Goal: Browse casually

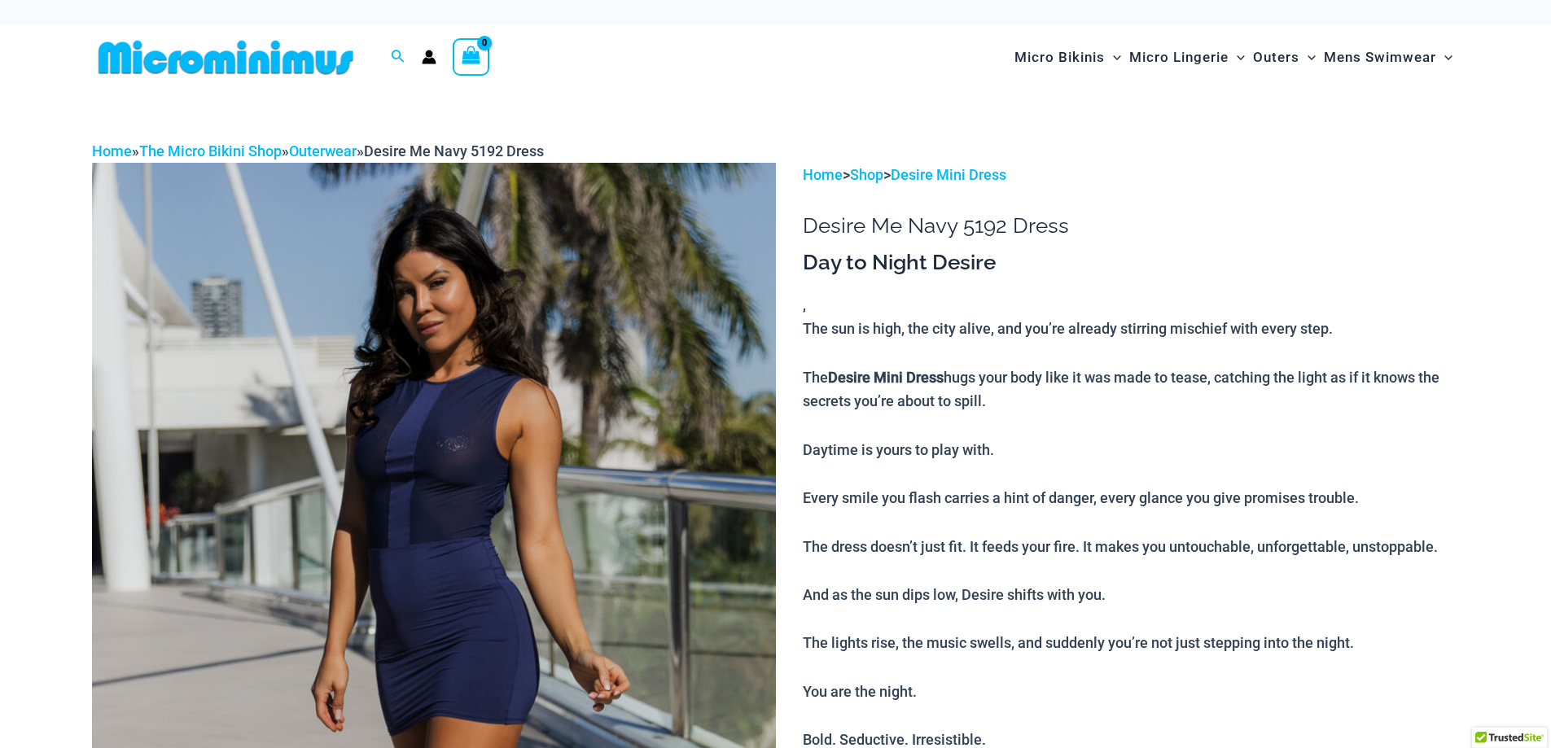
type input "**********"
click at [434, 472] on img at bounding box center [434, 676] width 684 height 1026
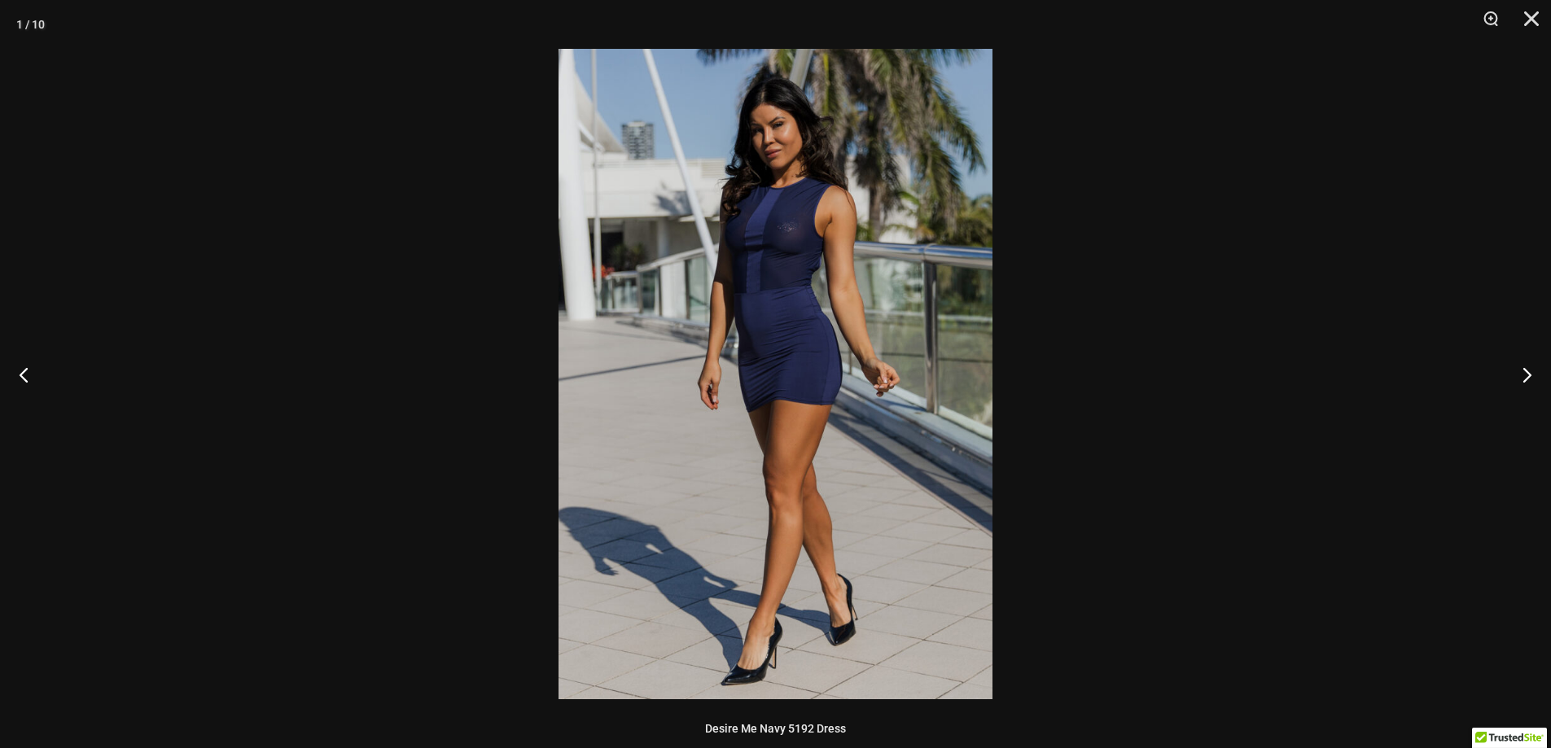
click at [795, 288] on img at bounding box center [776, 374] width 434 height 651
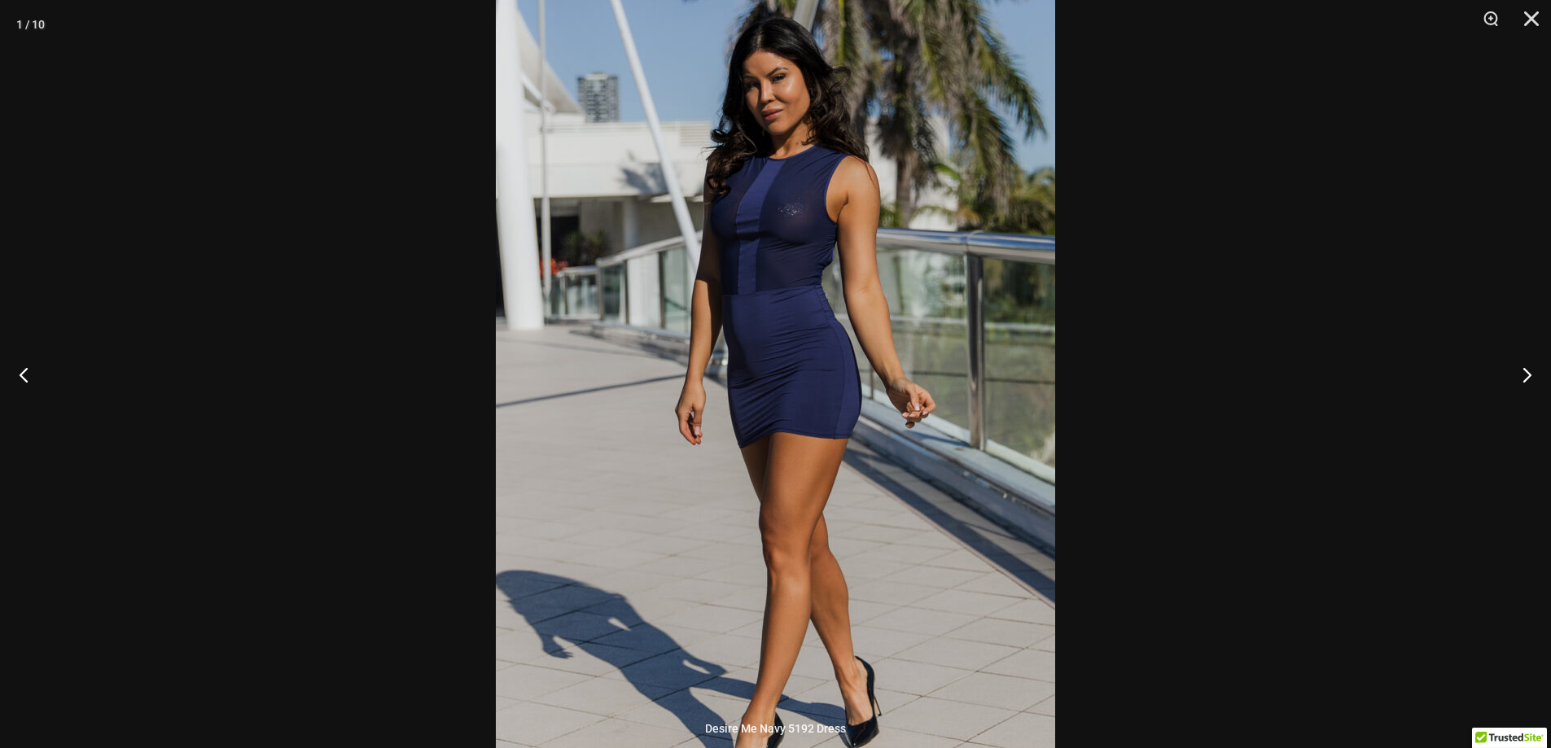
click at [780, 251] on img at bounding box center [775, 399] width 559 height 839
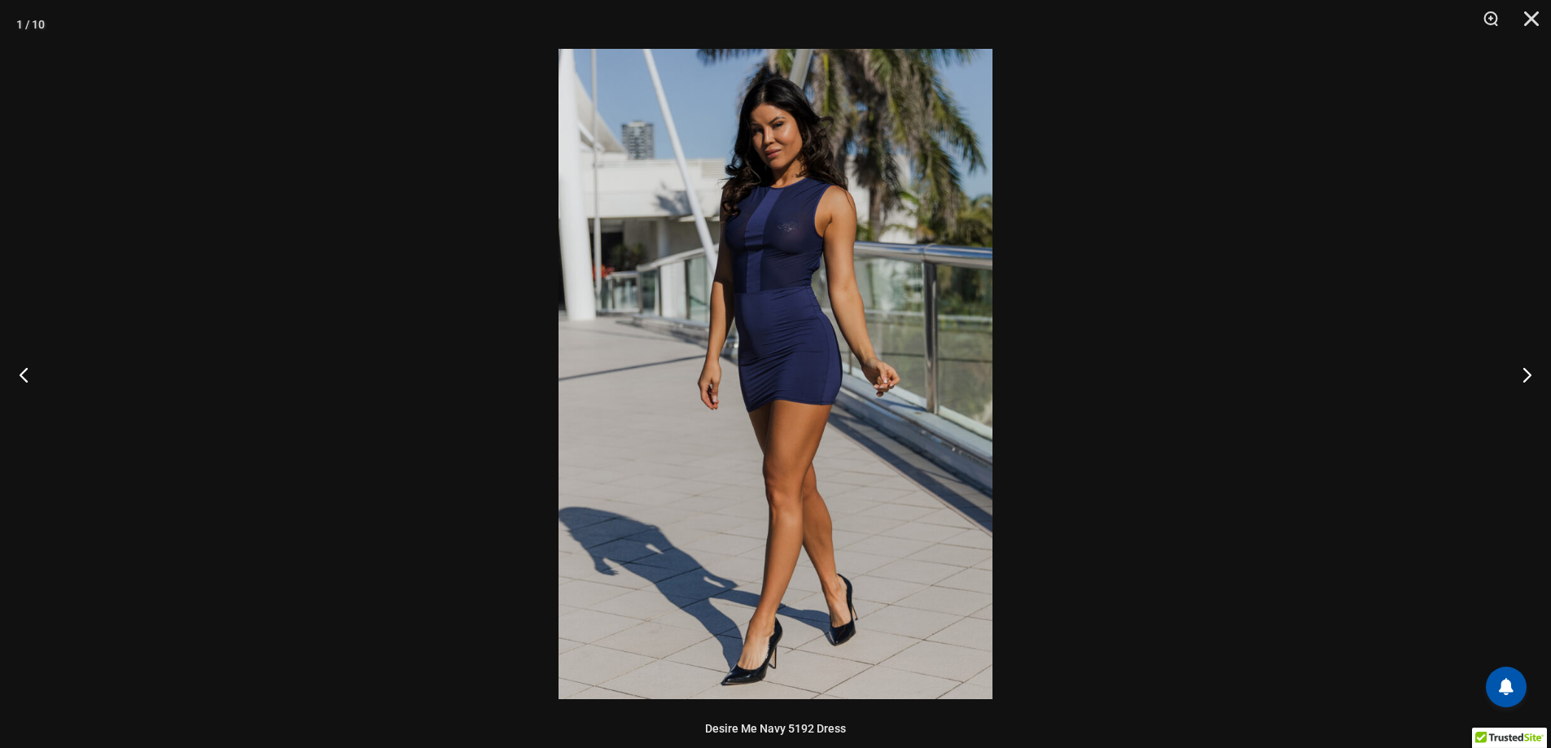
click at [780, 251] on img at bounding box center [776, 374] width 434 height 651
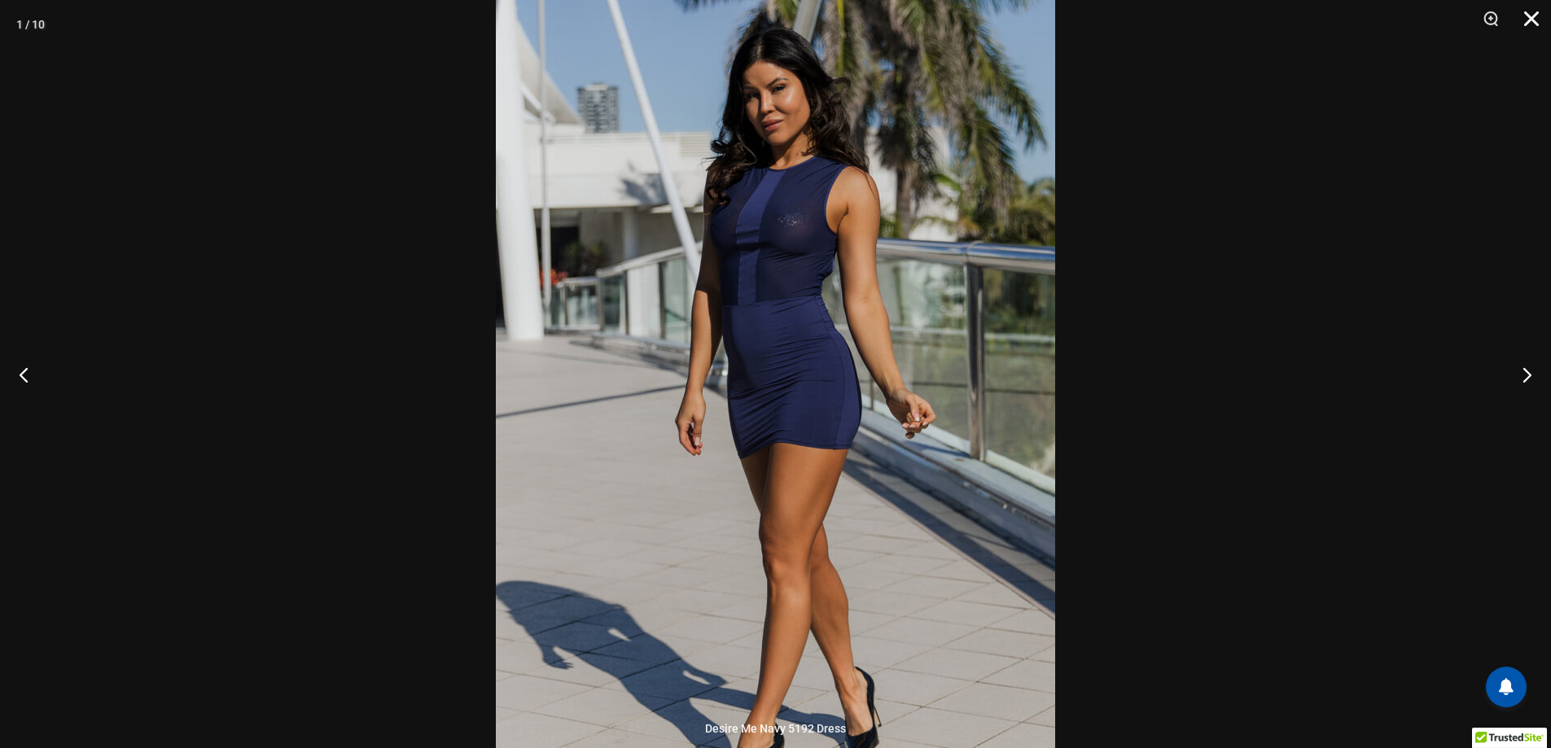
click at [1542, 25] on button "Close" at bounding box center [1525, 24] width 41 height 49
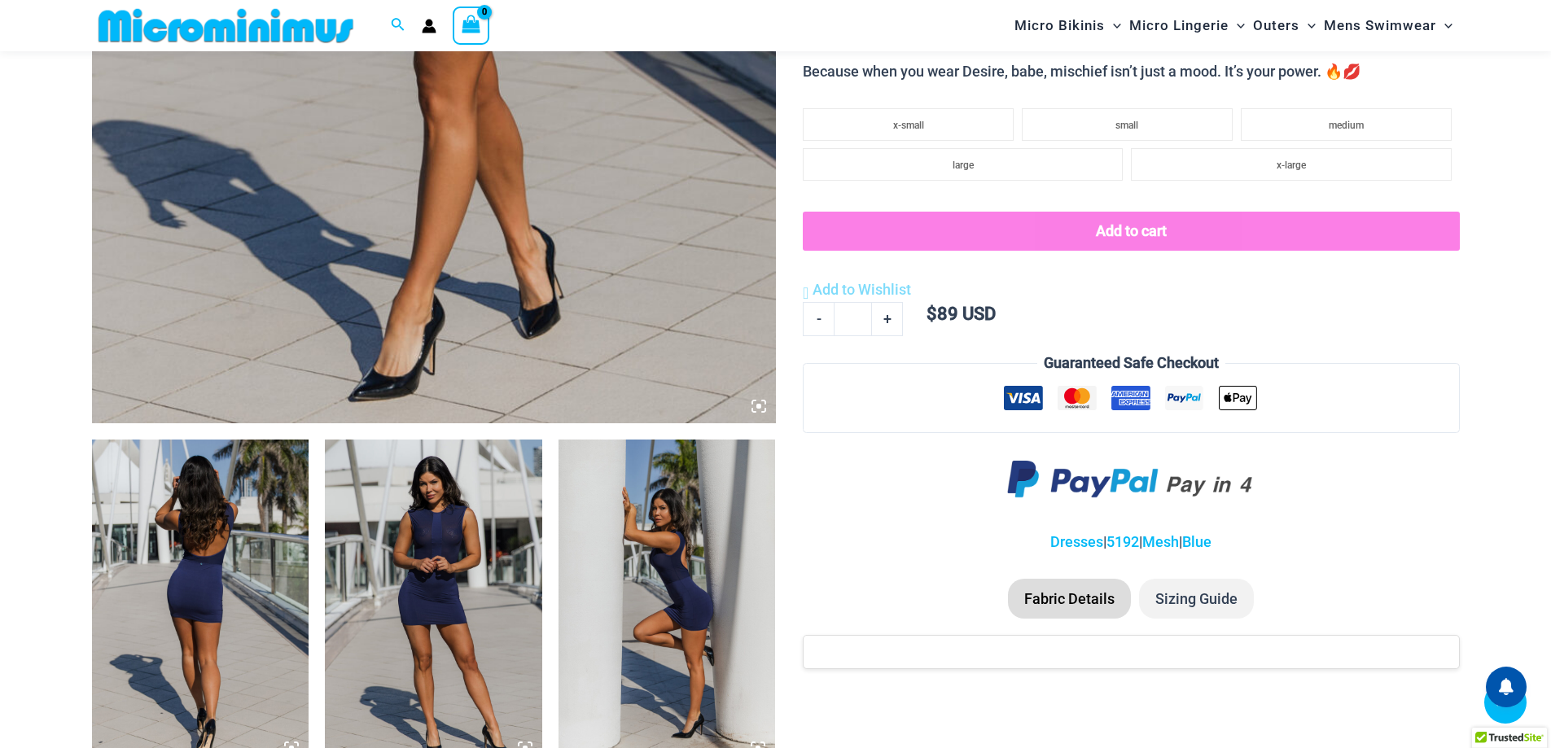
scroll to position [799, 0]
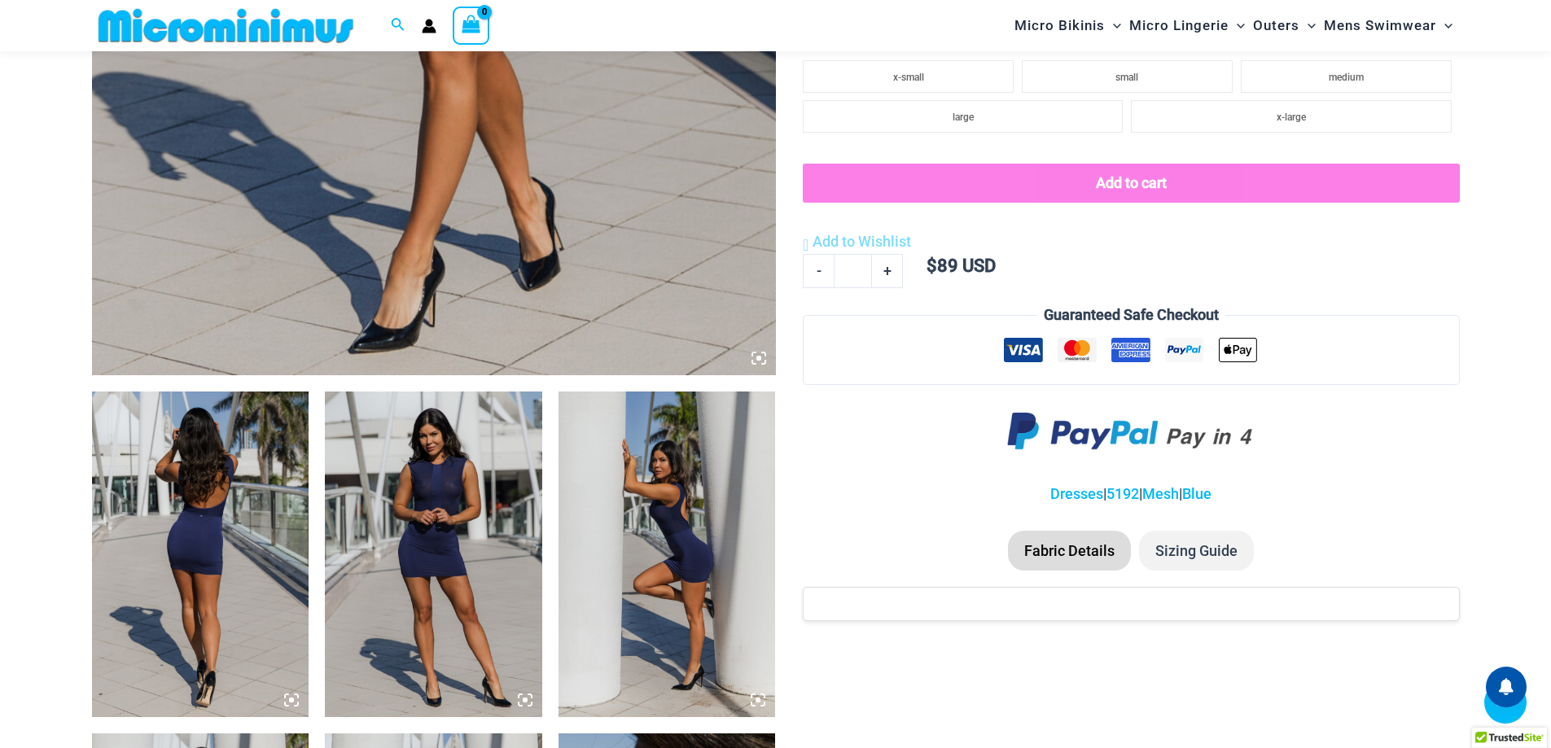
click at [249, 477] on img at bounding box center [200, 555] width 217 height 326
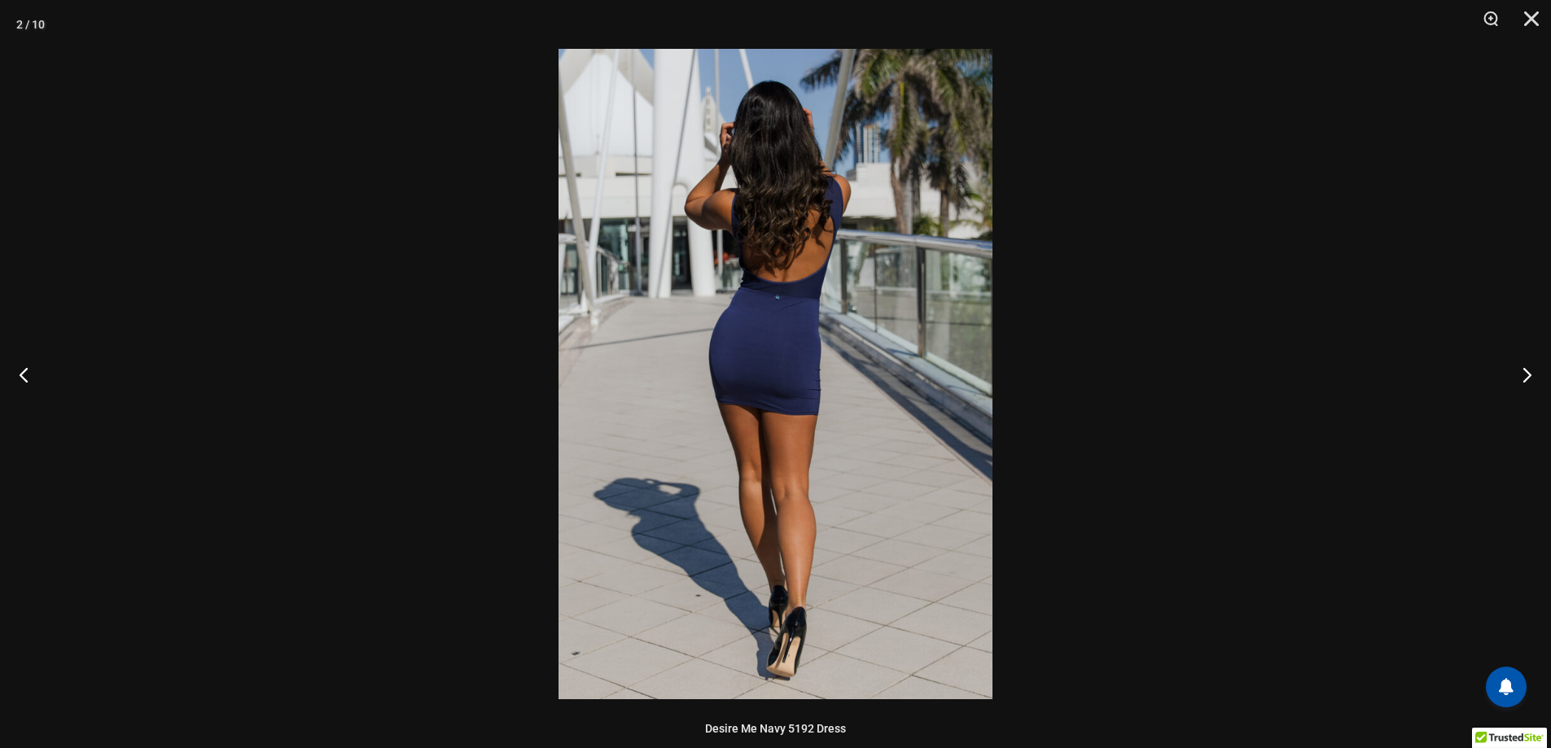
click at [824, 364] on img at bounding box center [776, 374] width 434 height 651
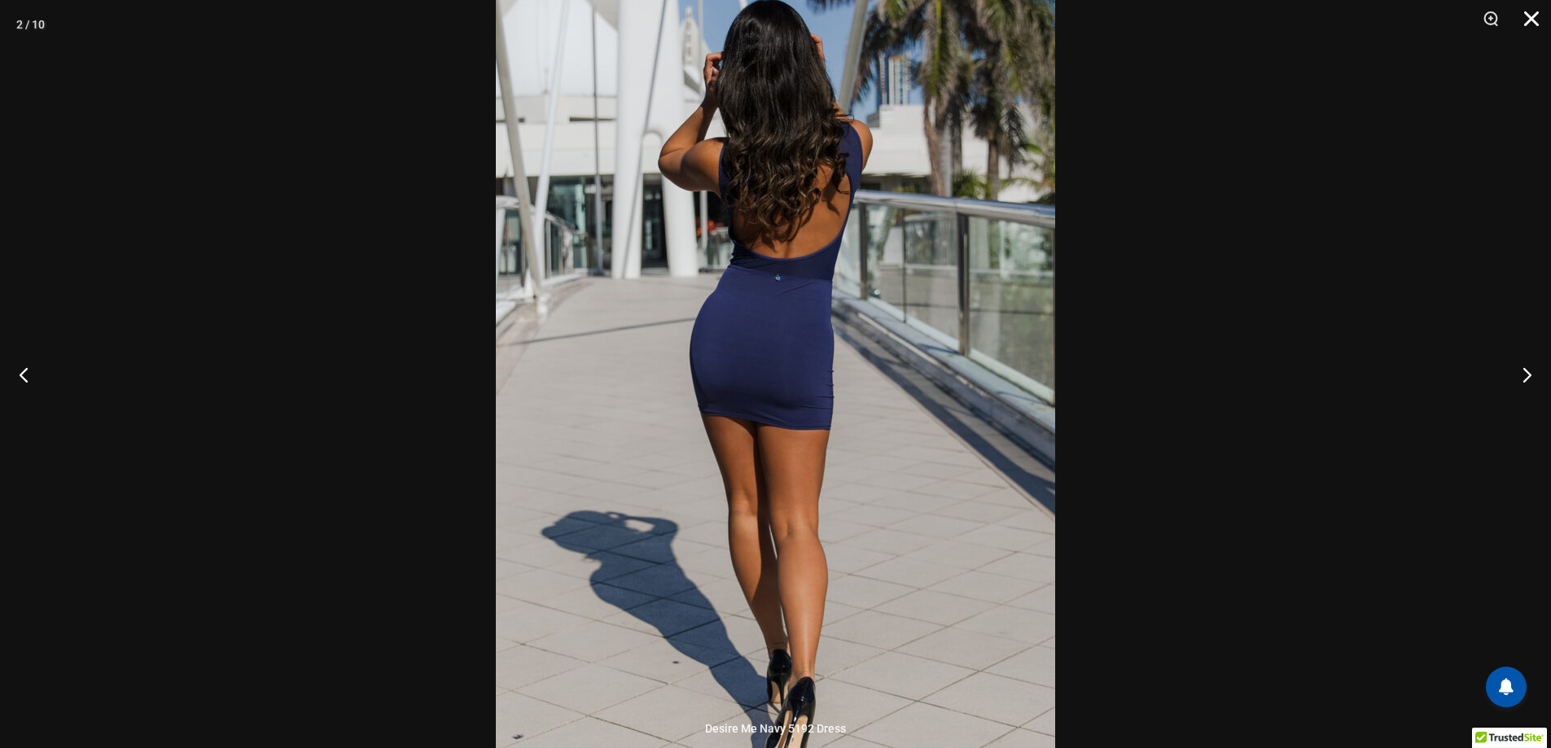
click at [1536, 15] on button "Close" at bounding box center [1525, 24] width 41 height 49
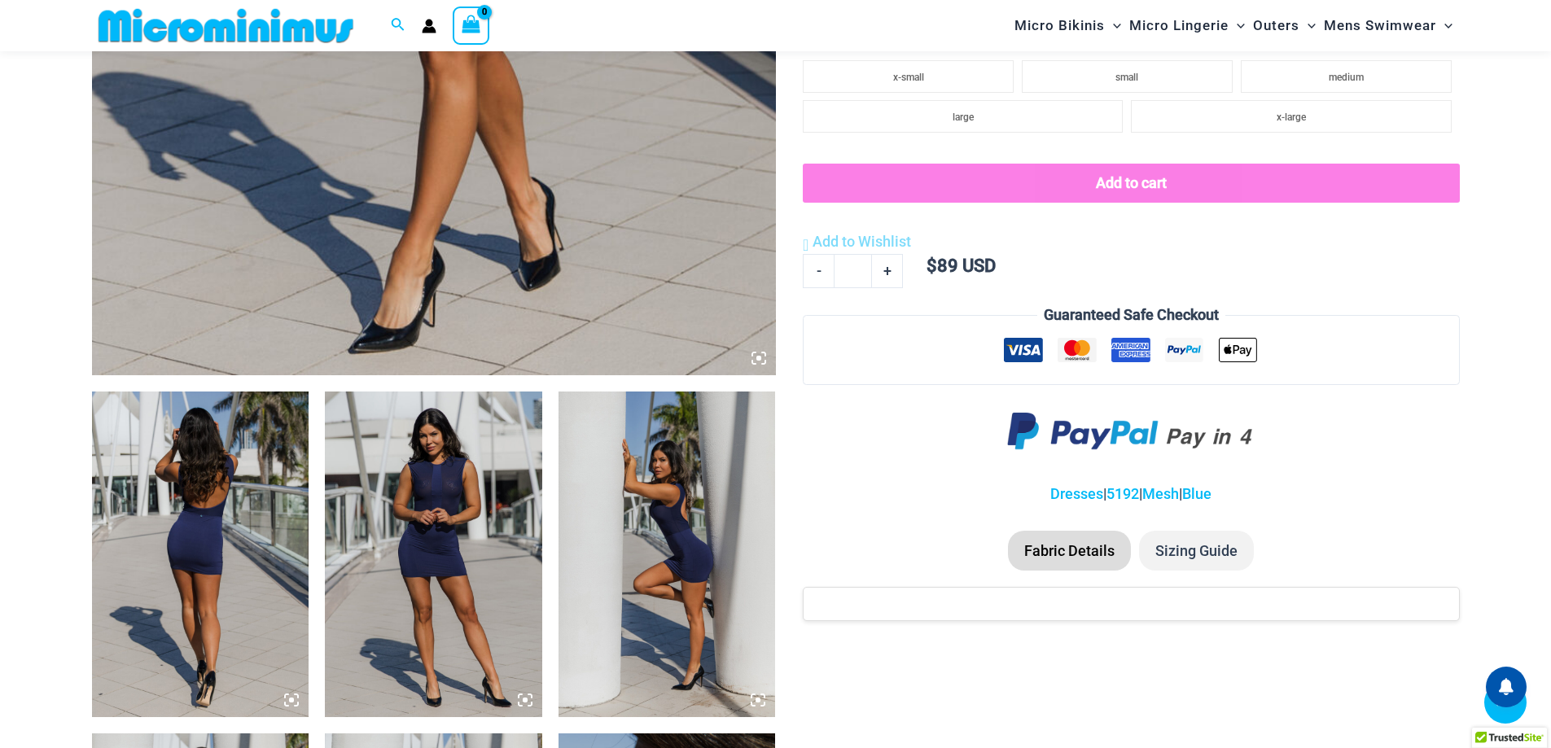
click at [497, 498] on img at bounding box center [433, 555] width 217 height 326
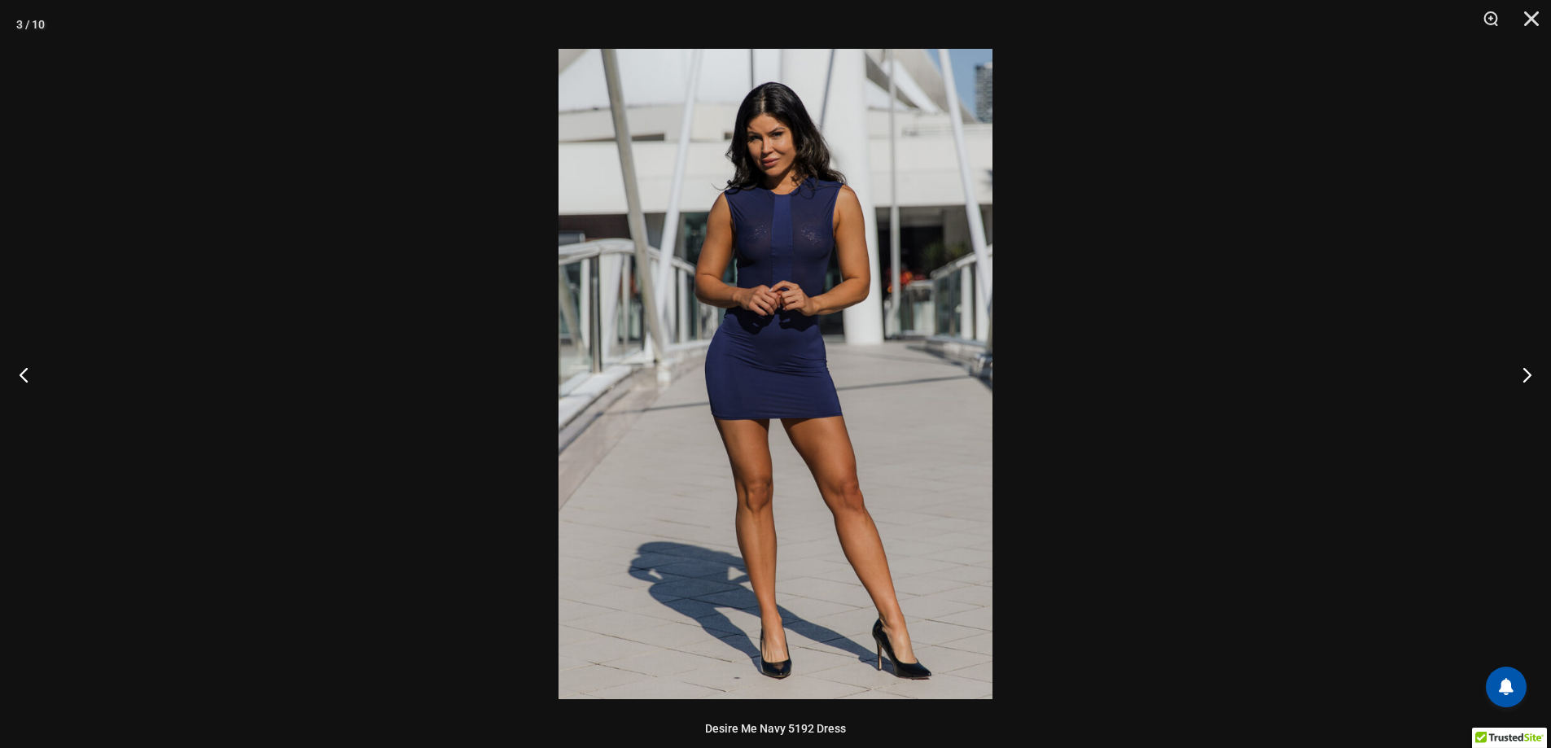
click at [792, 215] on img at bounding box center [776, 374] width 434 height 651
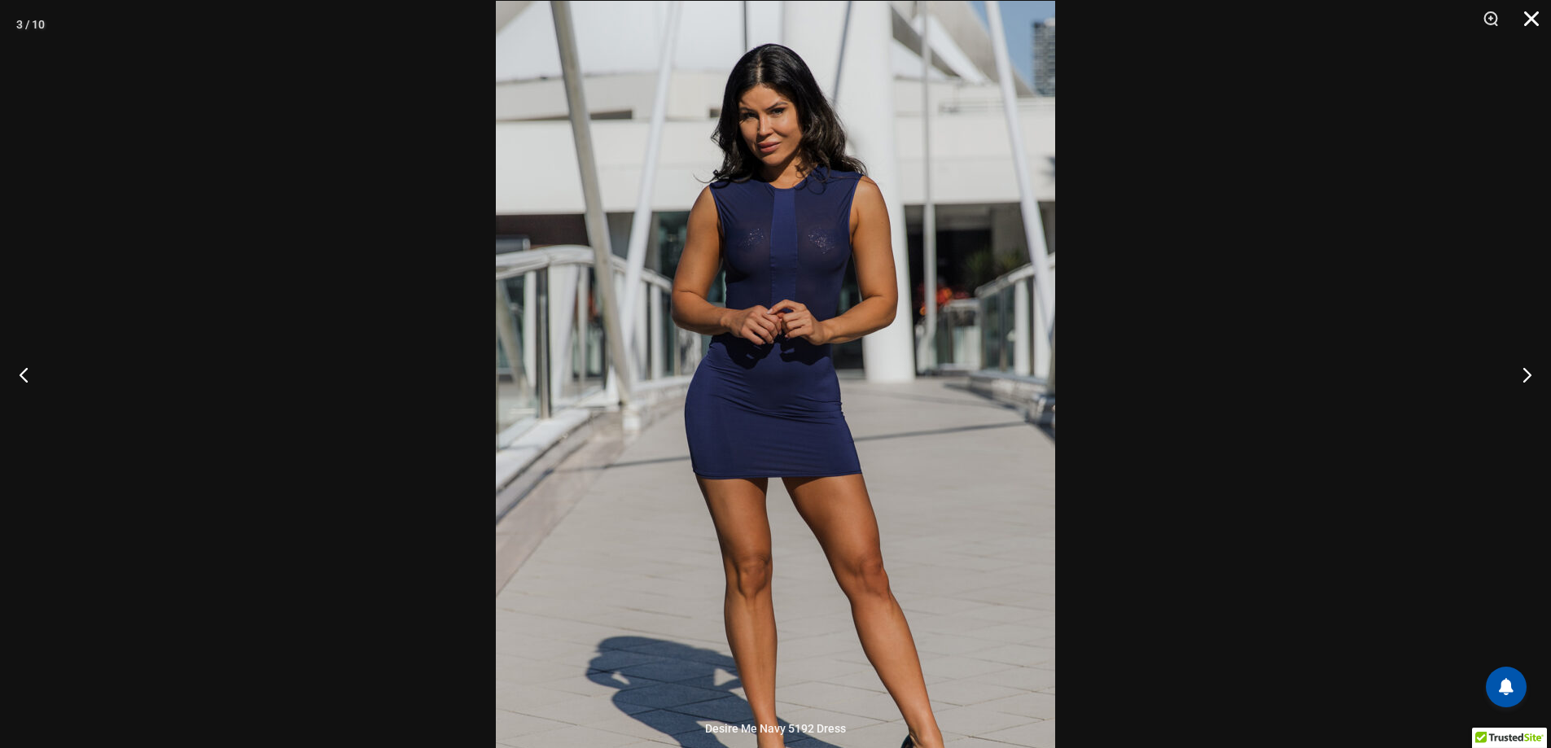
click at [1542, 24] on button "Close" at bounding box center [1525, 24] width 41 height 49
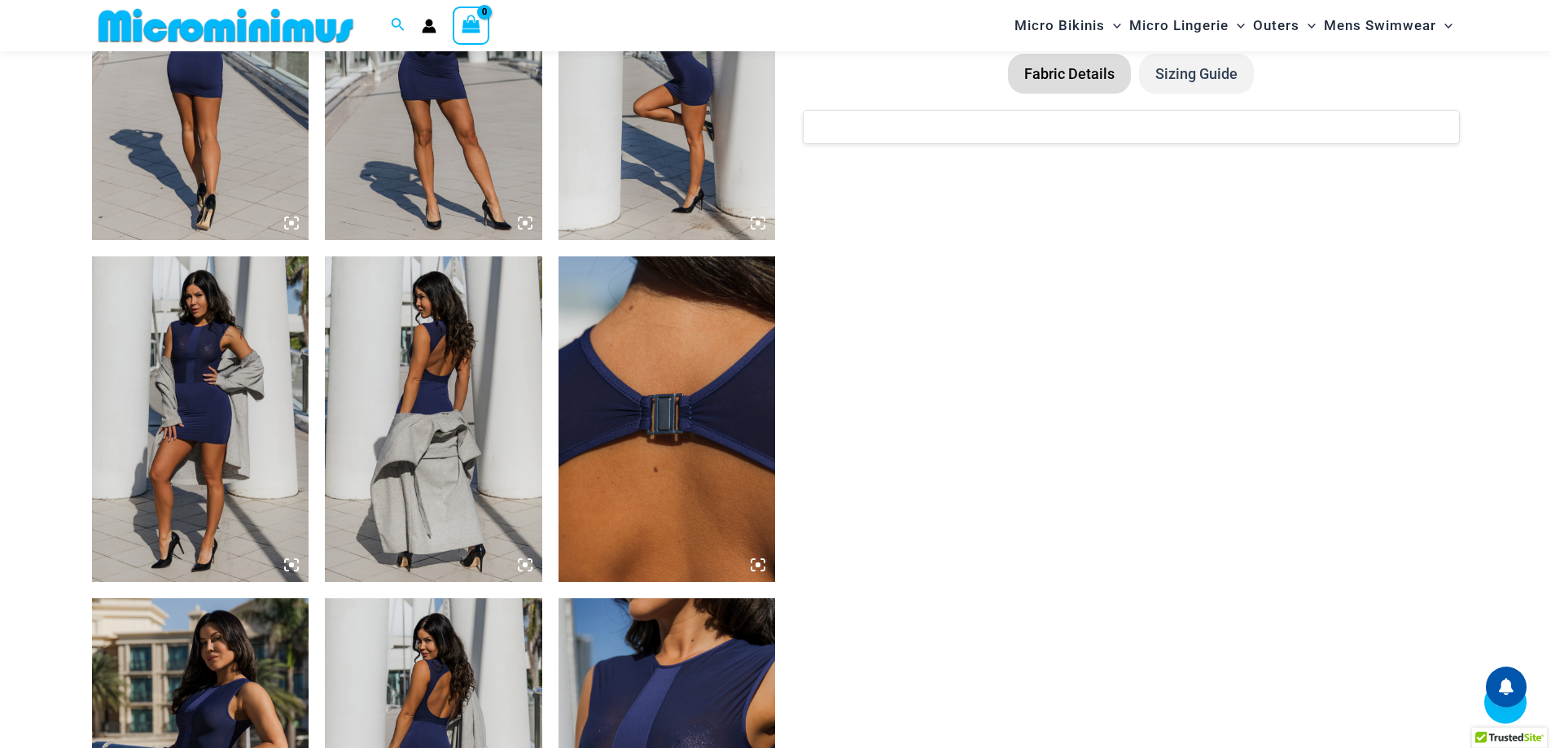
scroll to position [1287, 0]
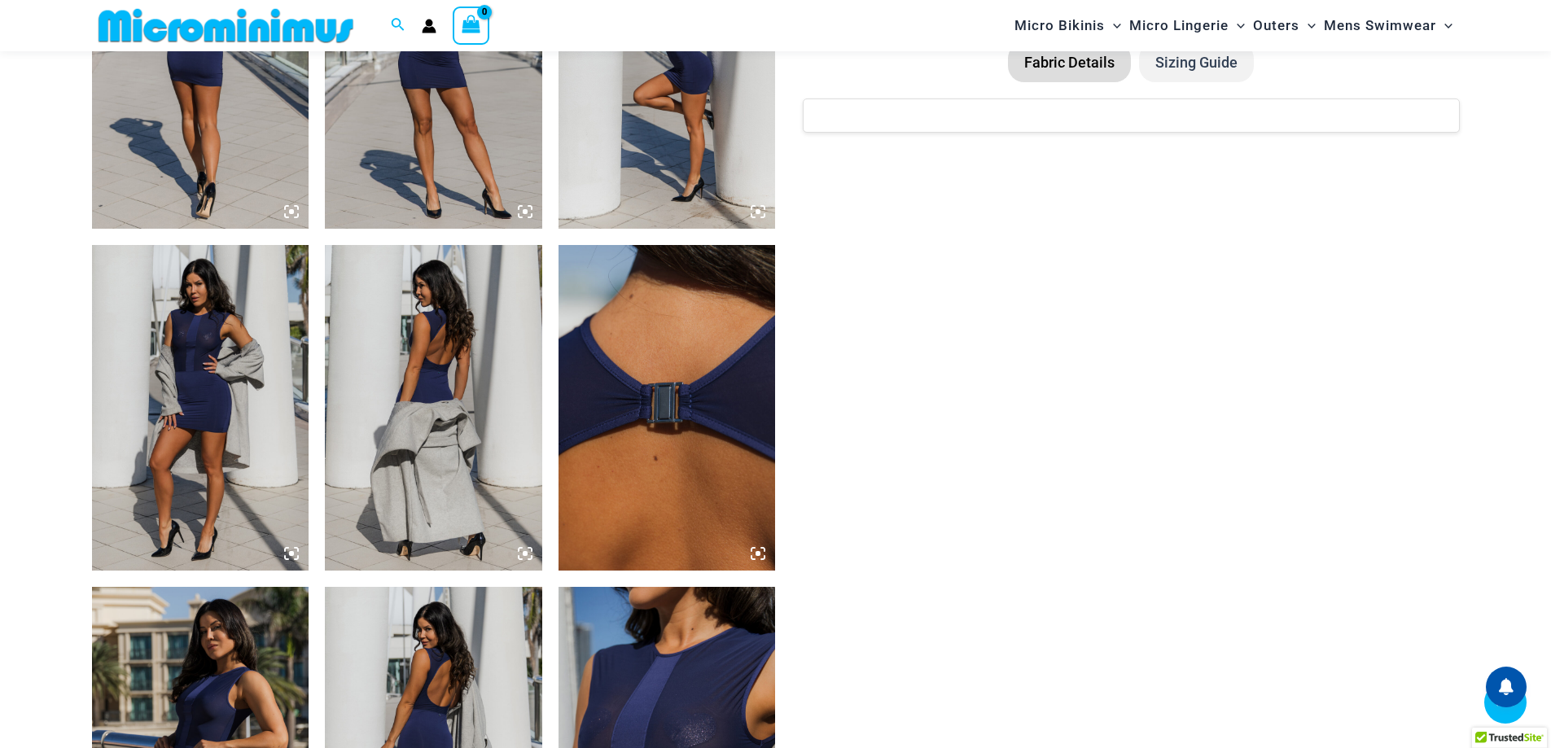
click at [267, 431] on img at bounding box center [200, 408] width 217 height 326
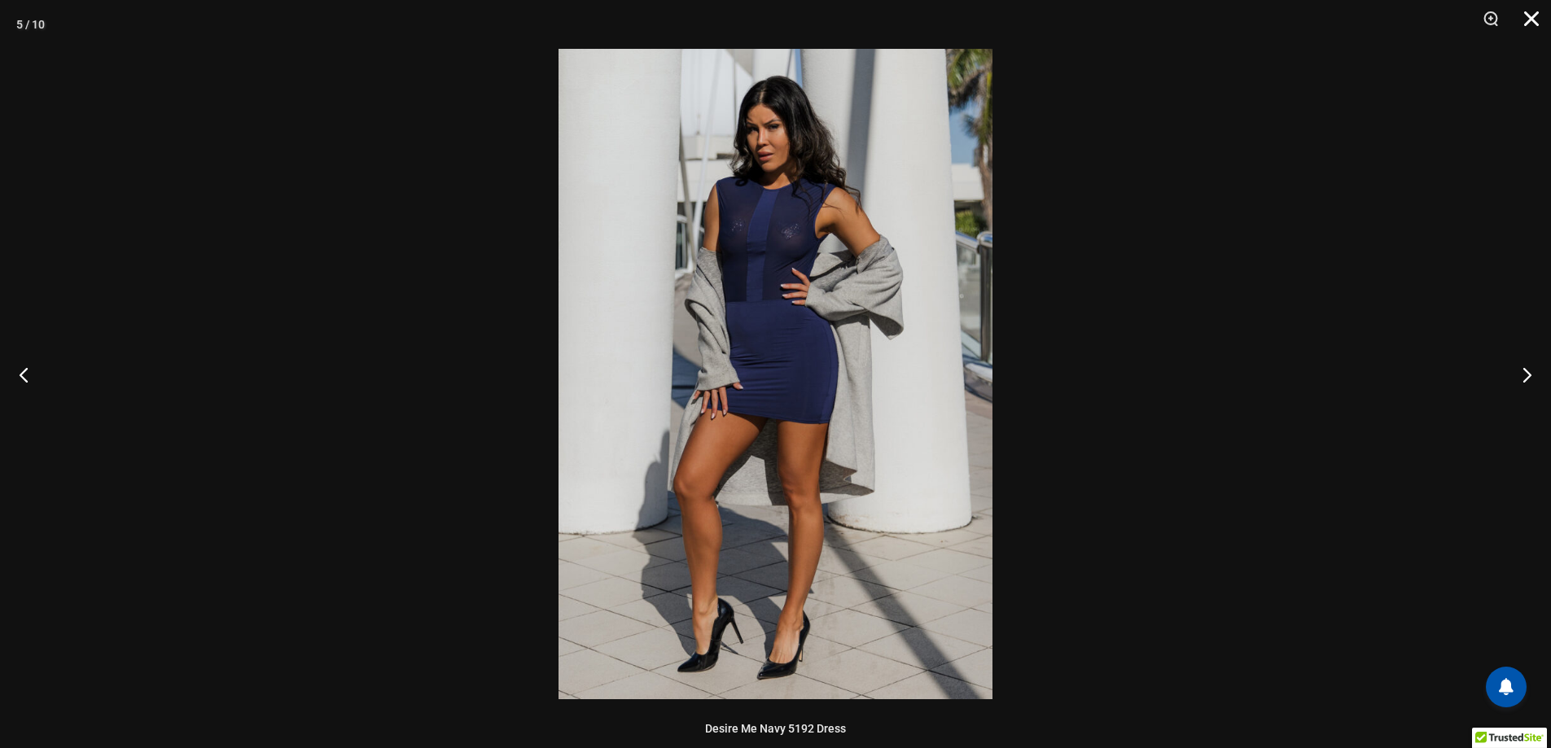
click at [1536, 16] on button "Close" at bounding box center [1525, 24] width 41 height 49
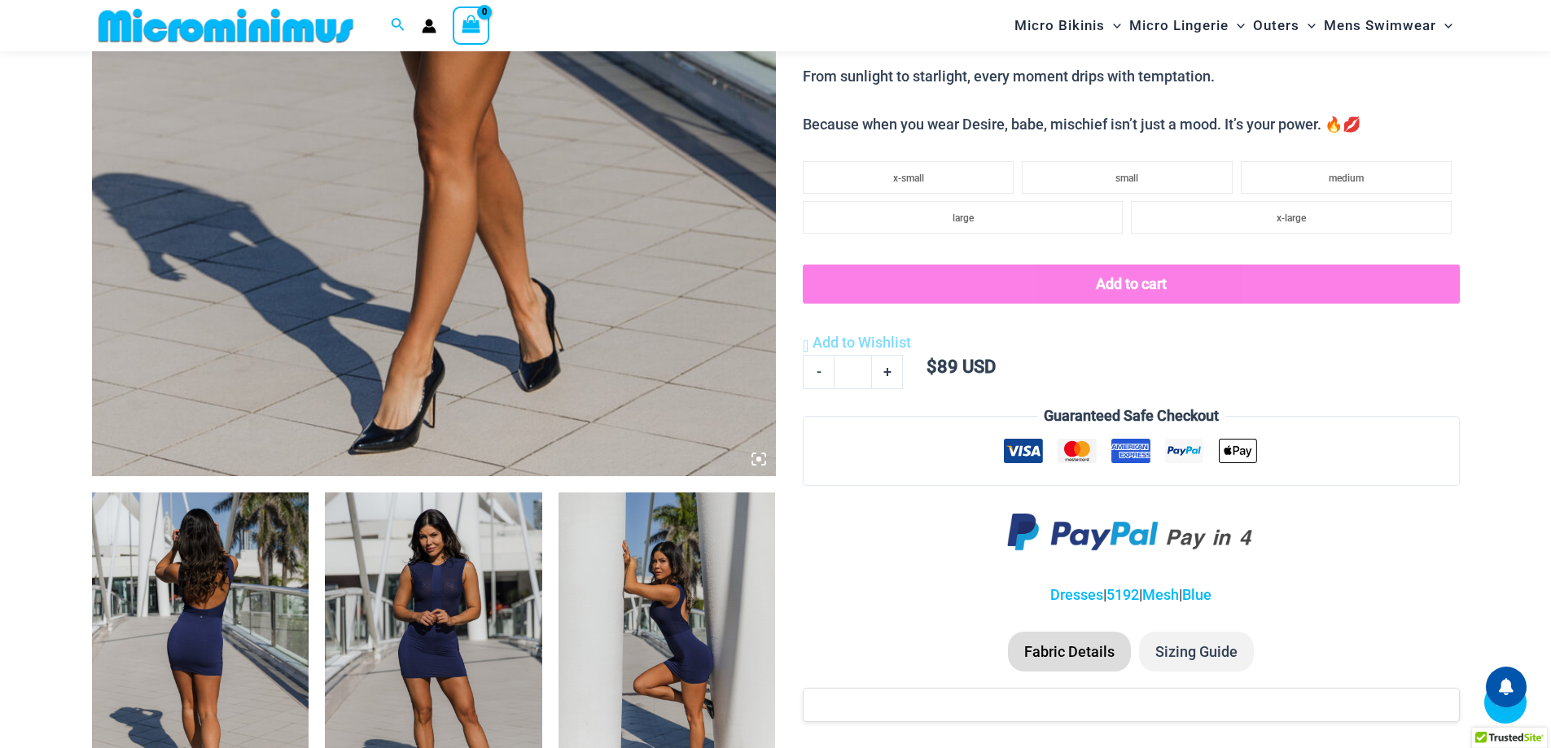
scroll to position [473, 0]
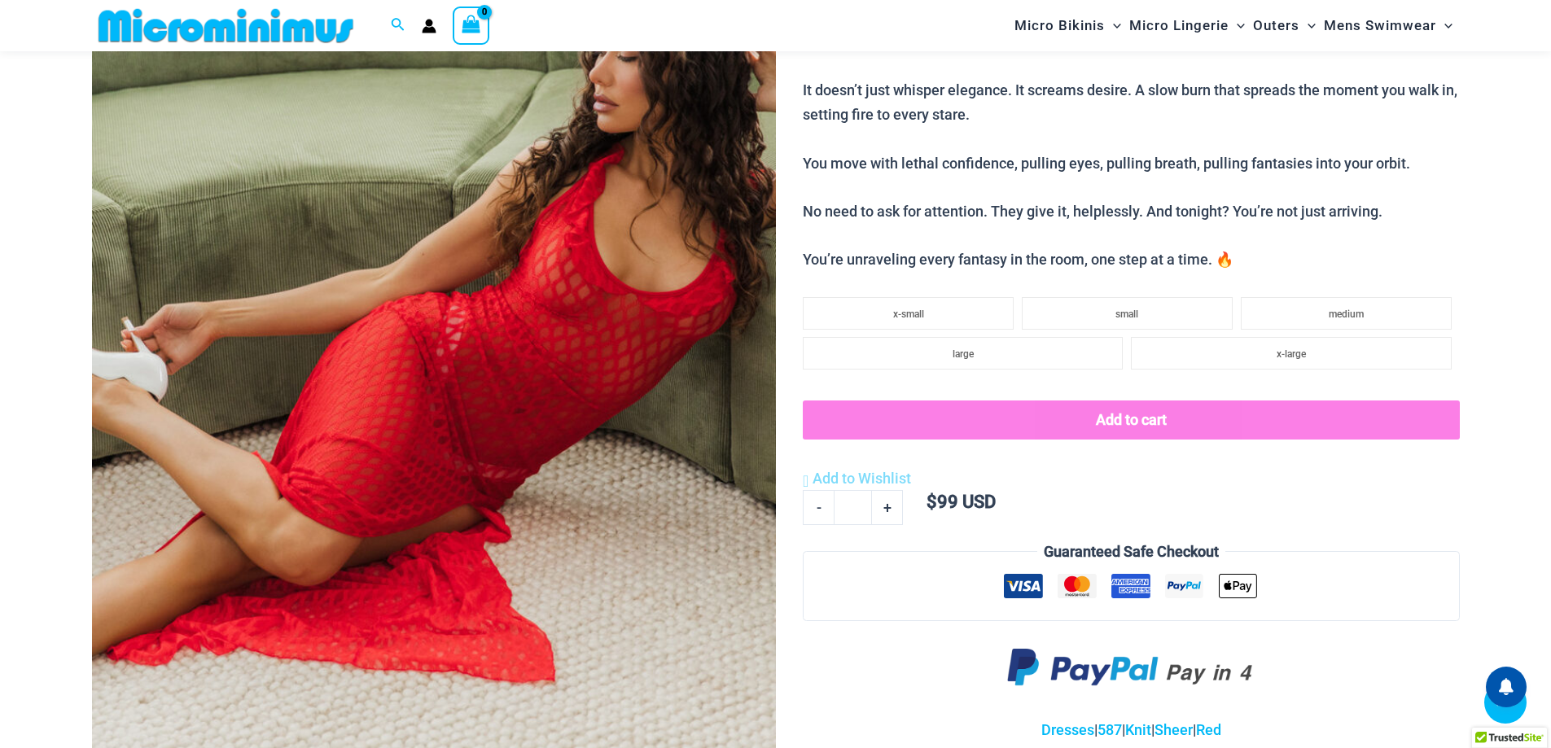
scroll to position [401, 0]
